Goal: Task Accomplishment & Management: Complete application form

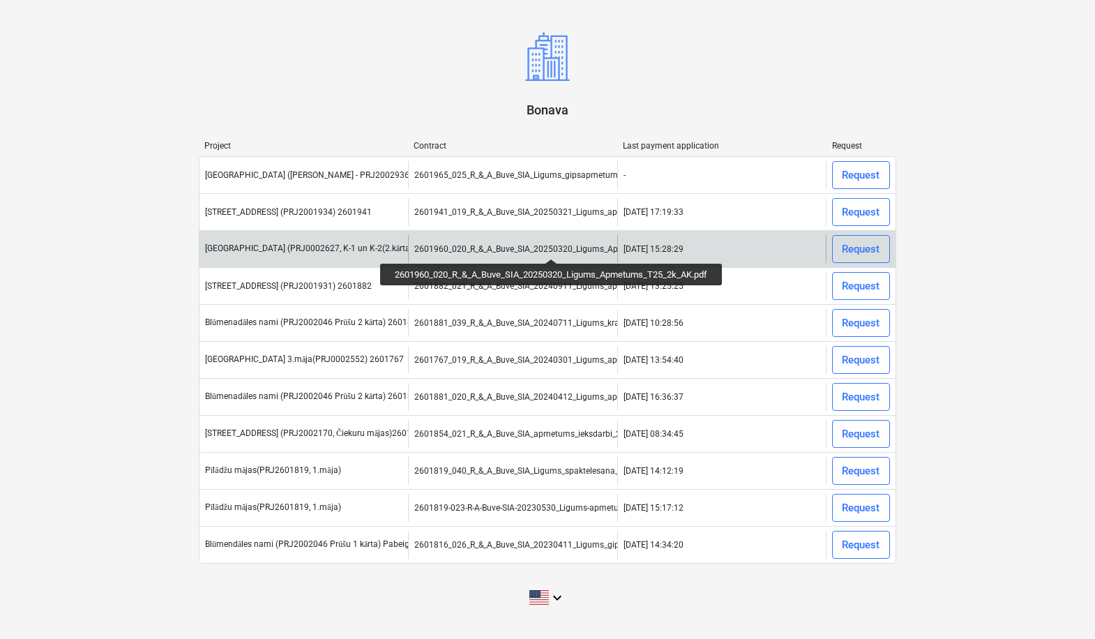
click at [554, 246] on div "2601960_020_R_&_A_Buve_SIA_20250320_Ligums_Apmetums_T25_2k_AK.pdf" at bounding box center [561, 249] width 295 height 10
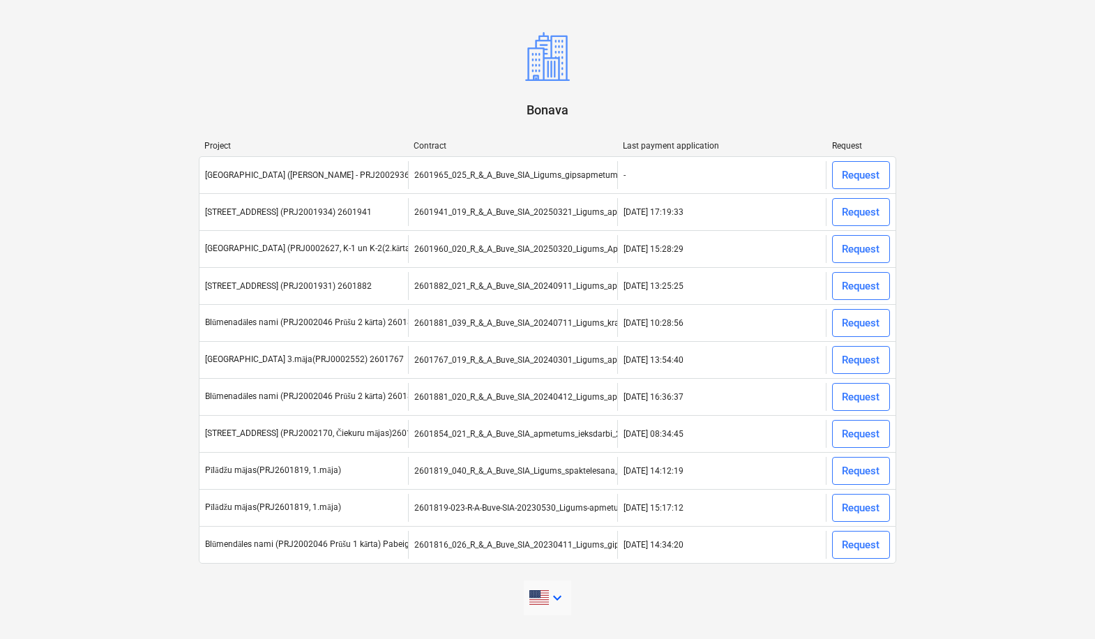
click at [560, 595] on icon "keyboard_arrow_down" at bounding box center [557, 597] width 17 height 17
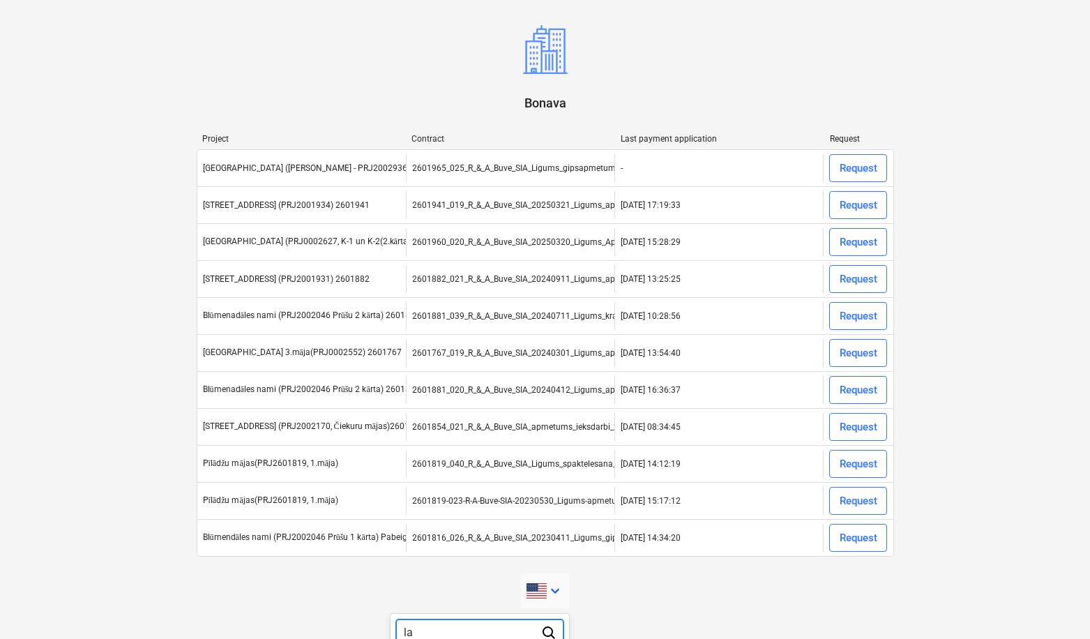
type input "l"
click at [862, 243] on div at bounding box center [545, 319] width 1090 height 639
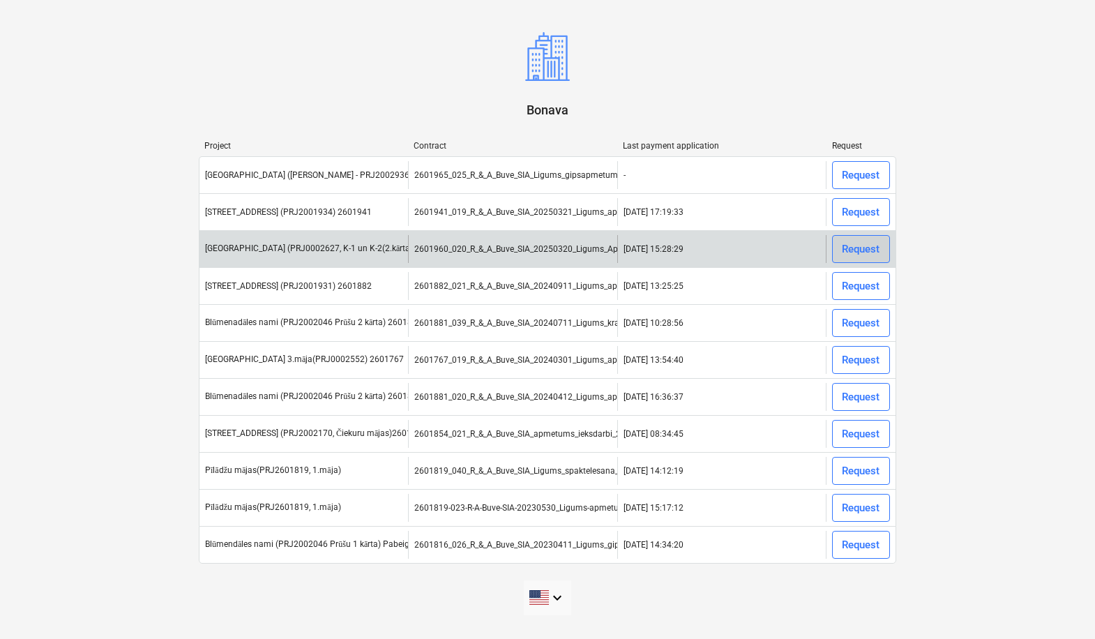
click at [858, 251] on div "Request" at bounding box center [861, 249] width 38 height 18
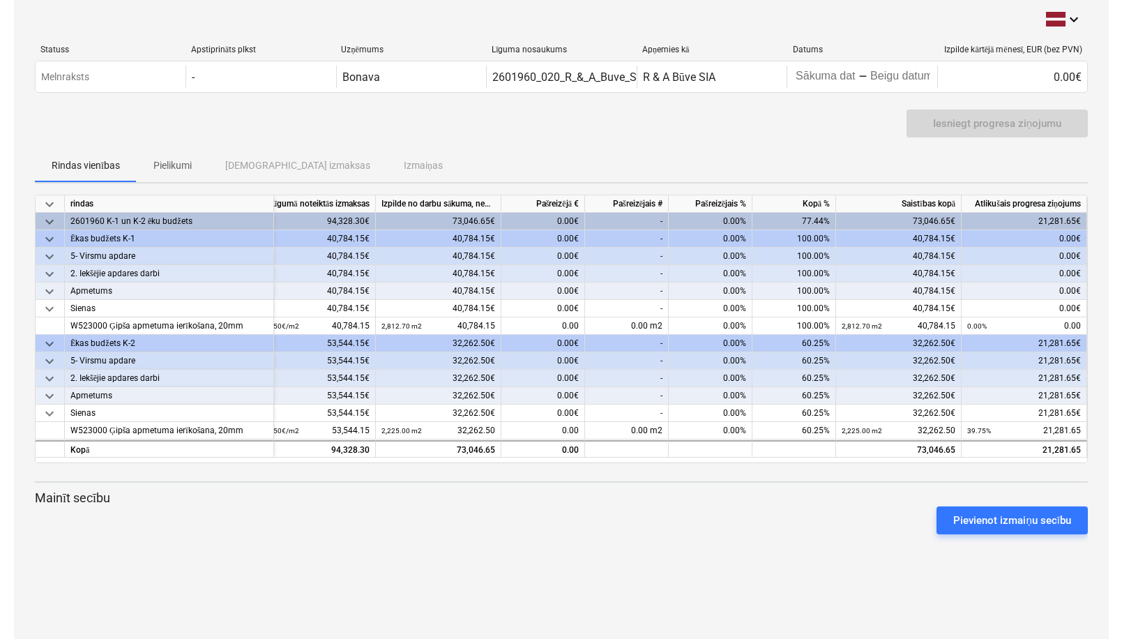
scroll to position [0, 52]
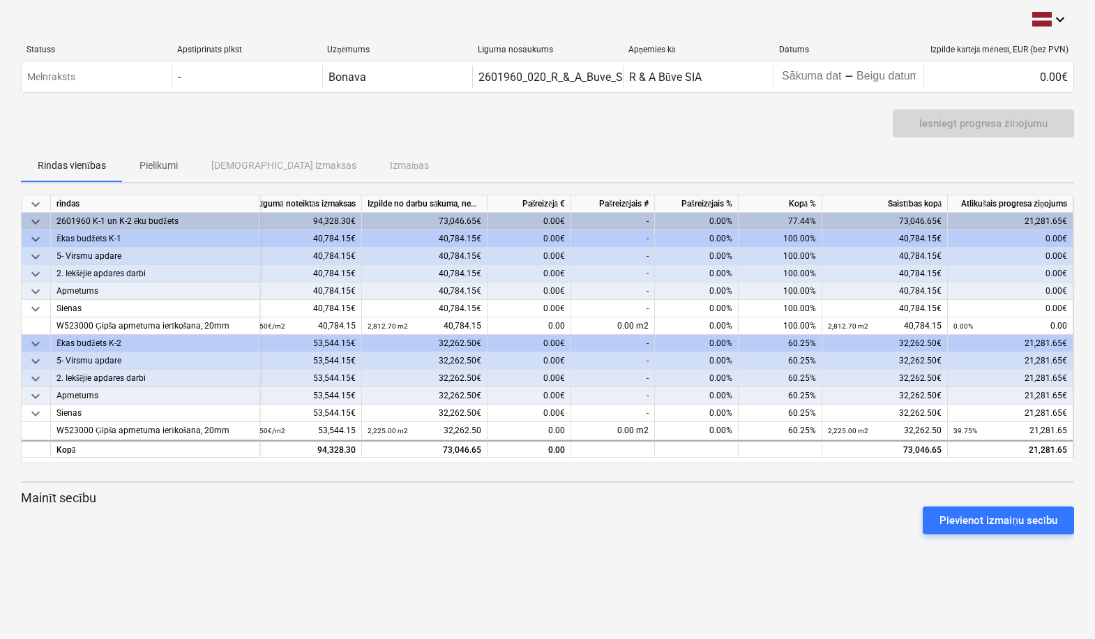
drag, startPoint x: 1092, startPoint y: 155, endPoint x: 1155, endPoint y: 155, distance: 63.4
click at [1094, 155] on html "keyboard_arrow_down Statuss Apstiprināts plkst Uzņēmums Līguma nosaukums Apņemi…" at bounding box center [547, 319] width 1095 height 639
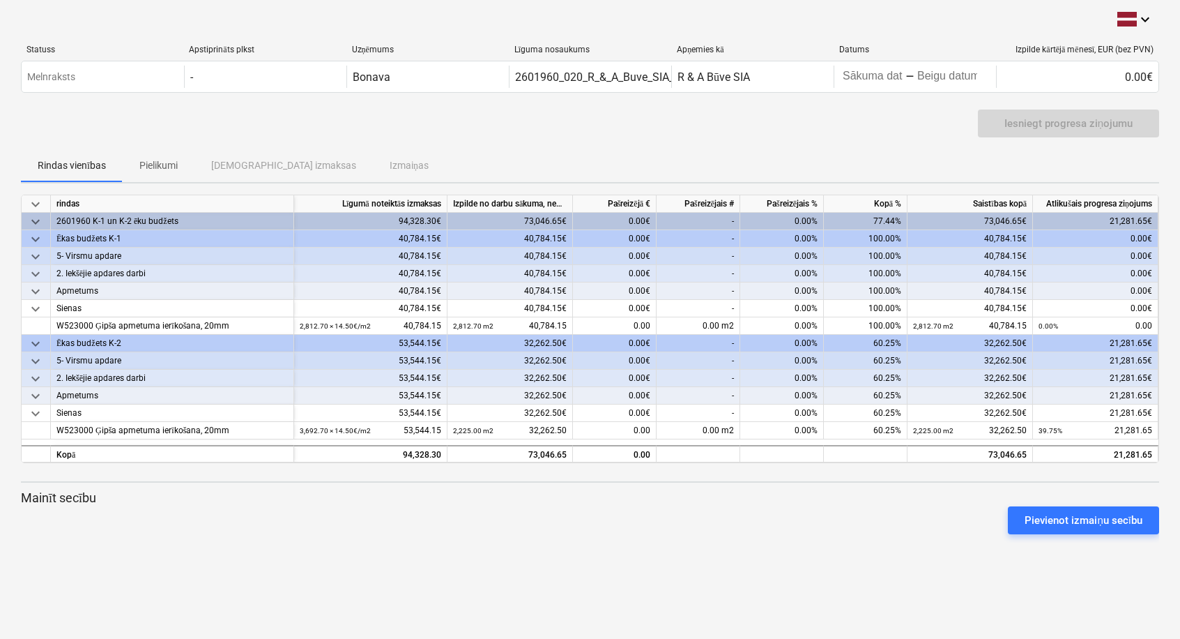
scroll to position [0, 2]
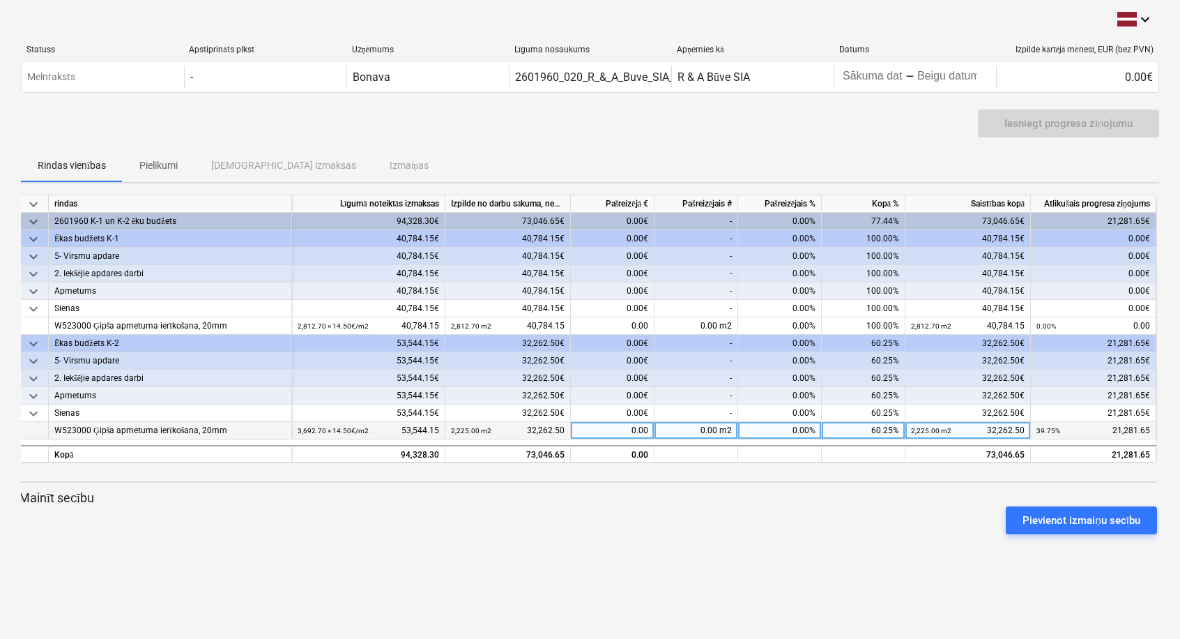
click at [703, 424] on div "0.00 m2" at bounding box center [697, 430] width 84 height 17
type input "1423.6"
click at [740, 563] on div "keyboard_arrow_down Statuss Apstiprināts plkst Uzņēmums Līguma nosaukums Apņemi…" at bounding box center [590, 319] width 1180 height 639
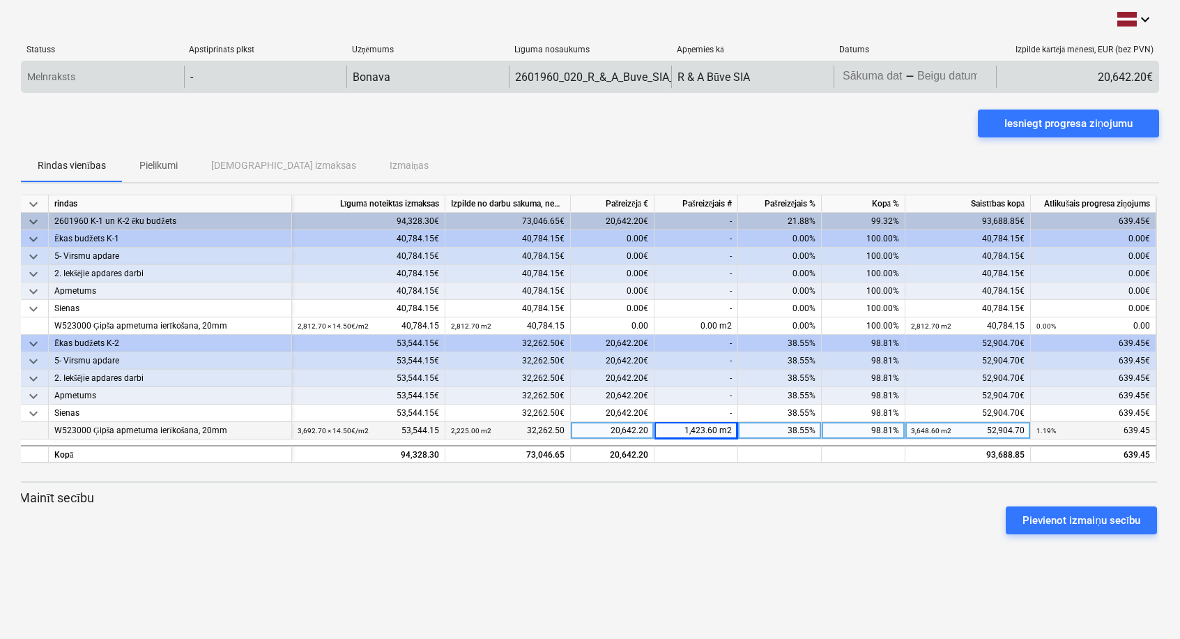
click at [879, 76] on body "keyboard_arrow_down Statuss Apstiprināts plkst Uzņēmums Līguma nosaukums Apņemi…" at bounding box center [590, 319] width 1180 height 639
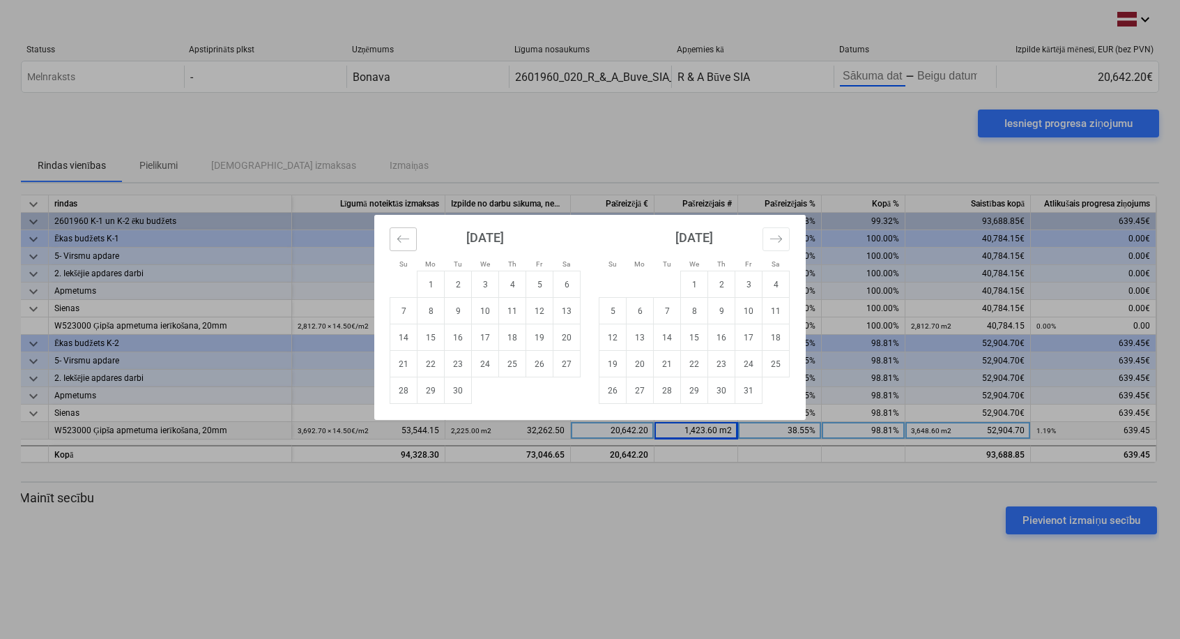
click at [404, 239] on icon "Move backward to switch to the previous month." at bounding box center [403, 238] width 12 height 7
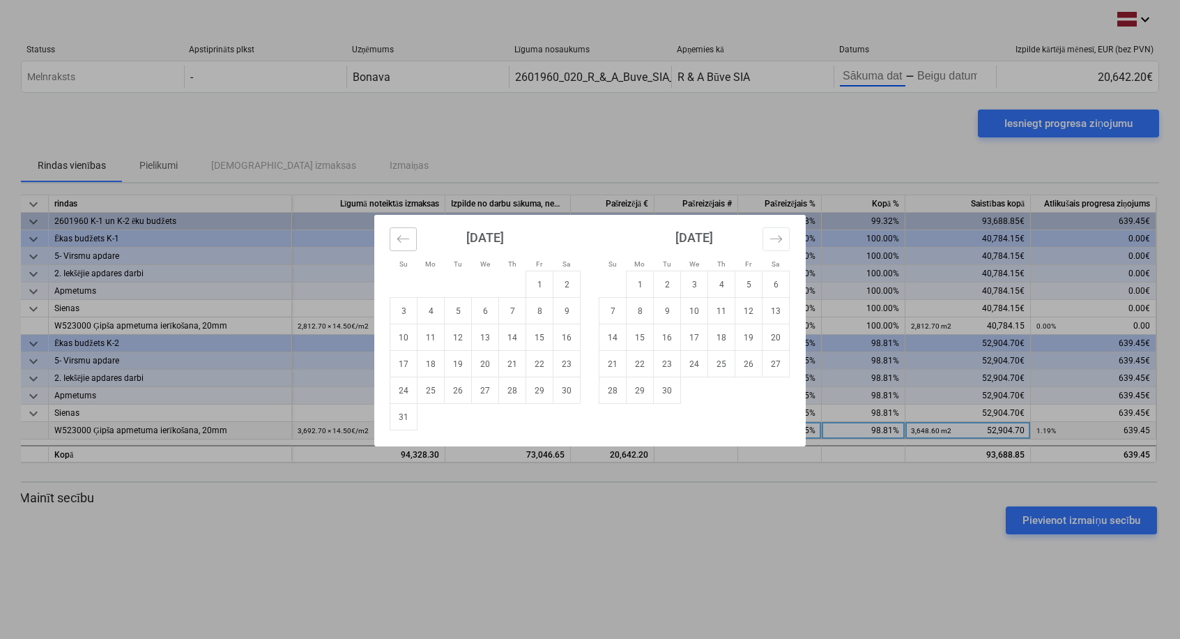
click at [405, 238] on icon "Move backward to switch to the previous month." at bounding box center [403, 238] width 13 height 13
click at [456, 391] on td "29" at bounding box center [458, 390] width 27 height 26
type input "[DATE]"
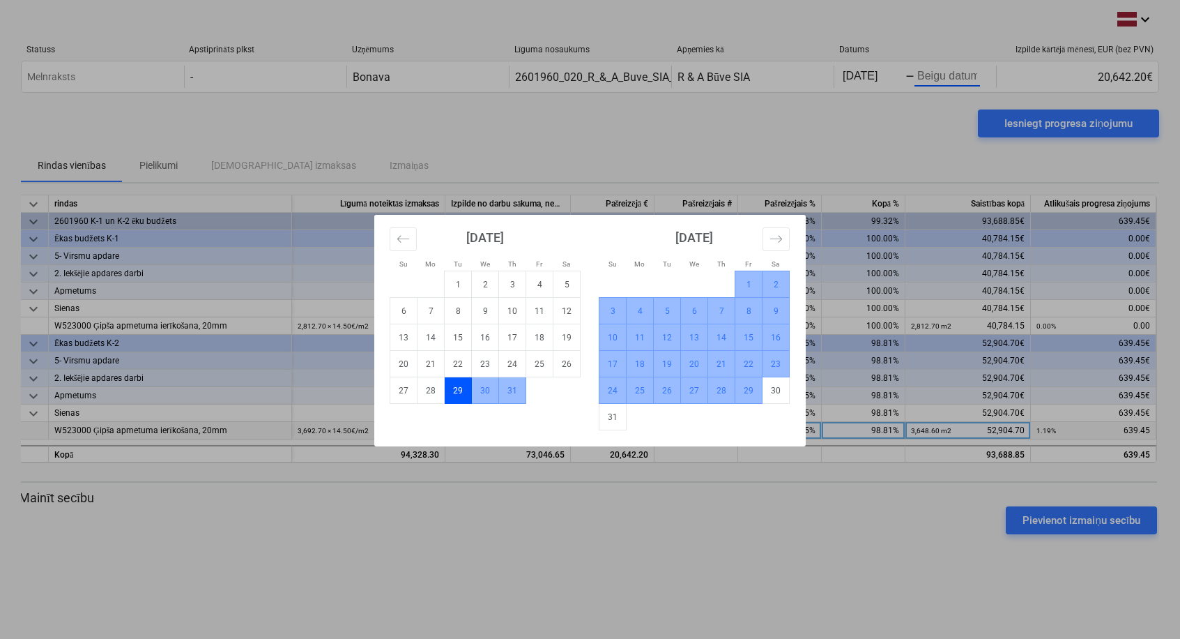
click at [749, 393] on td "29" at bounding box center [749, 390] width 27 height 26
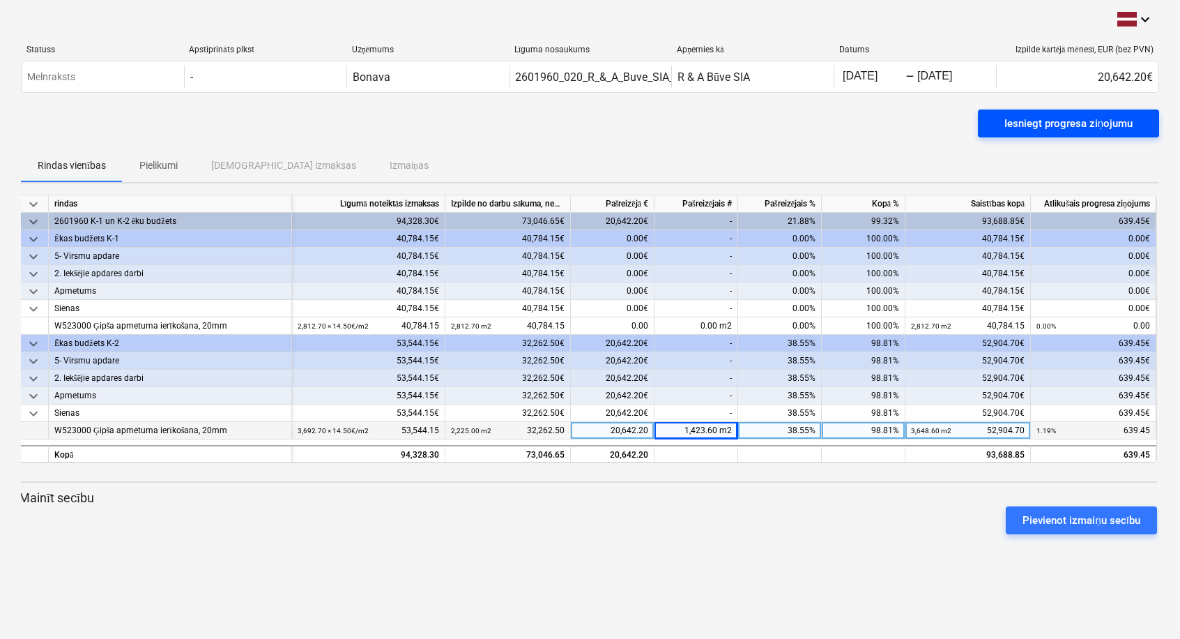
click at [1060, 125] on div "Iesniegt progresa ziņojumu" at bounding box center [1069, 123] width 128 height 18
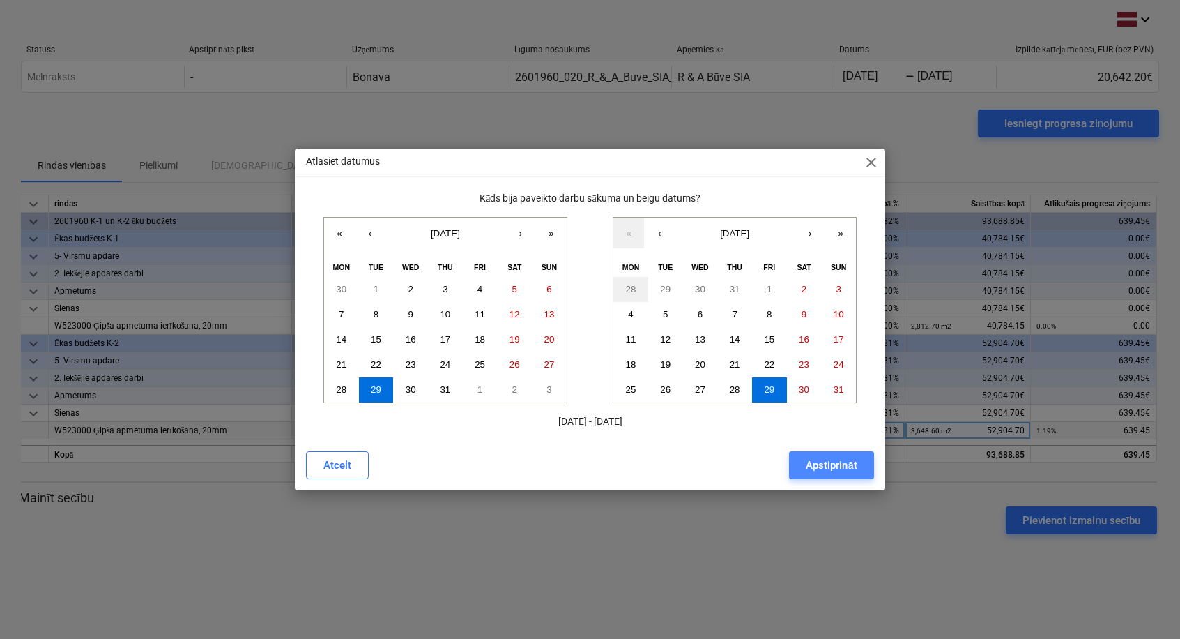
click at [831, 467] on div "Apstiprināt" at bounding box center [831, 465] width 51 height 18
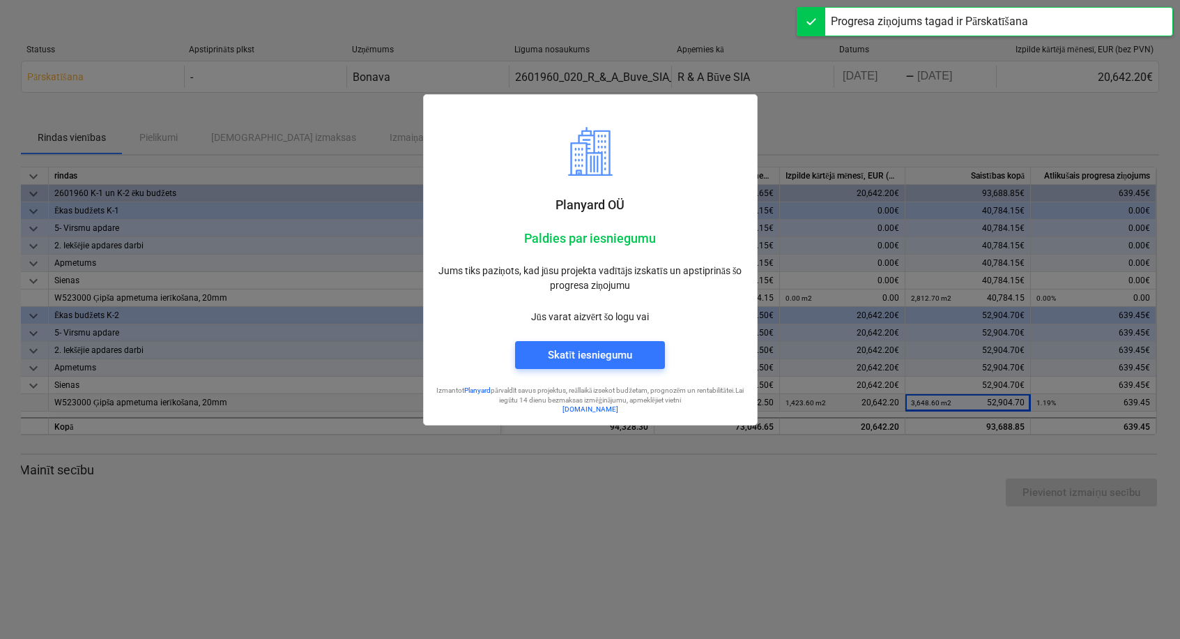
click at [559, 356] on div "Skatīt iesniegumu" at bounding box center [590, 355] width 84 height 18
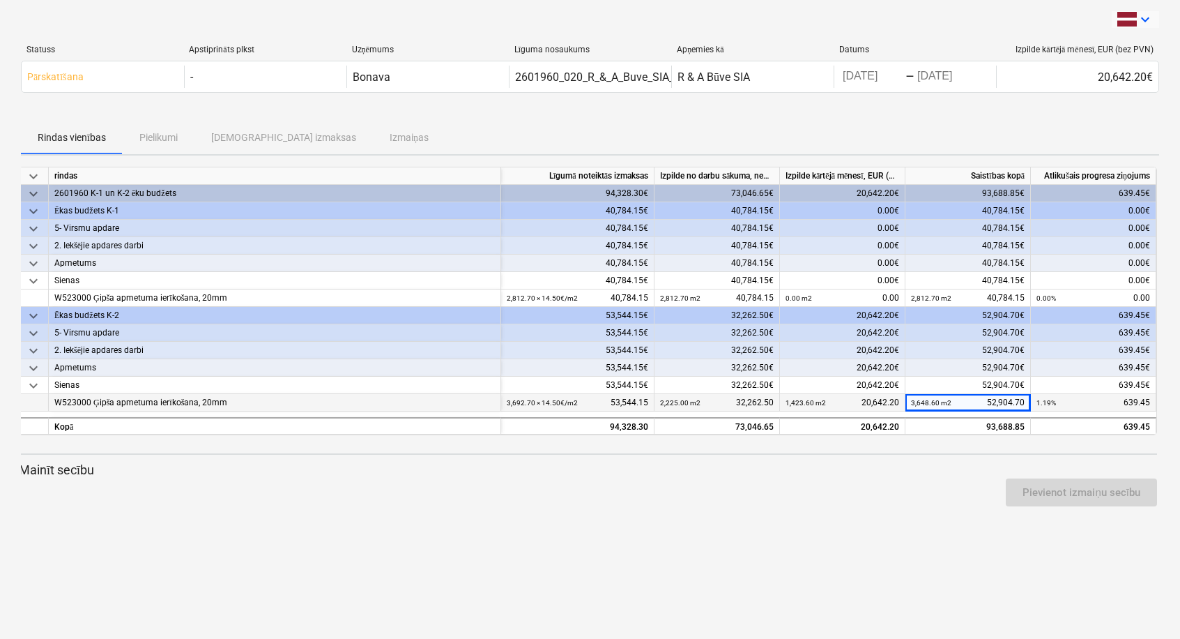
click at [1094, 18] on icon "keyboard_arrow_down" at bounding box center [1145, 19] width 17 height 17
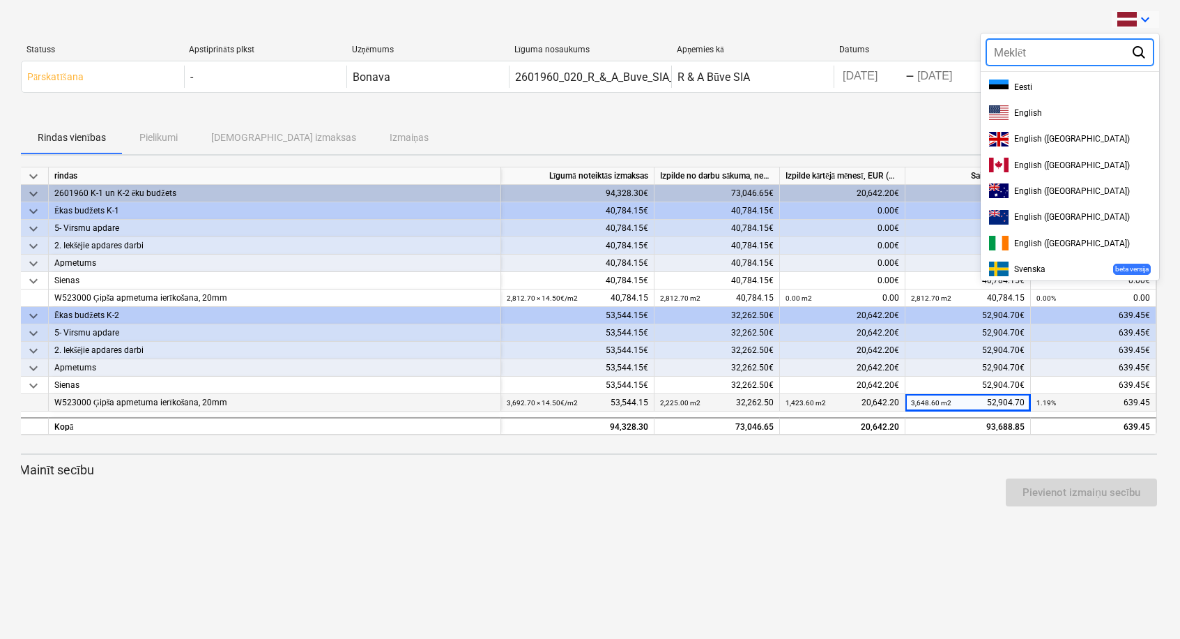
scroll to position [395, 0]
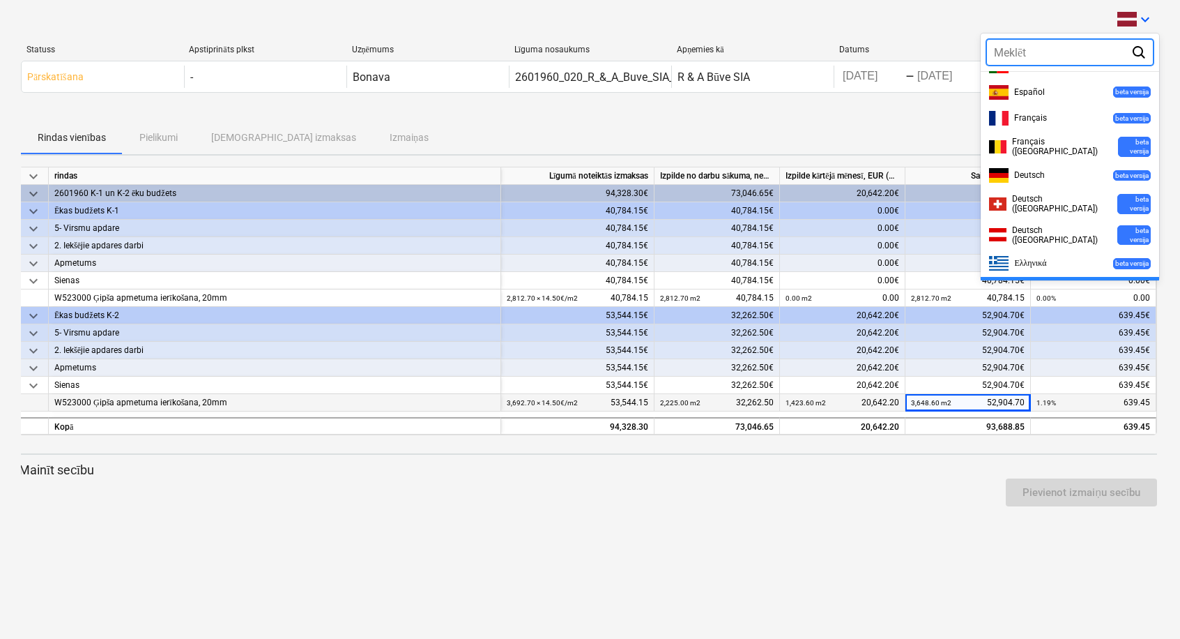
click at [648, 20] on div at bounding box center [590, 319] width 1180 height 639
